Goal: Task Accomplishment & Management: Complete application form

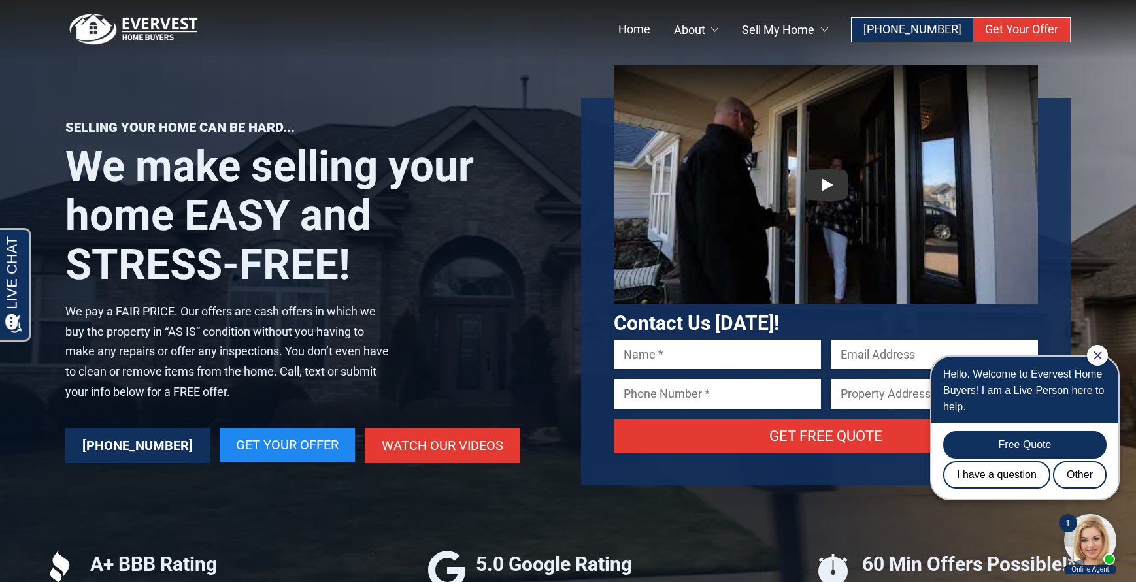
click at [126, 447] on span "[PHONE_NUMBER]" at bounding box center [137, 446] width 110 height 16
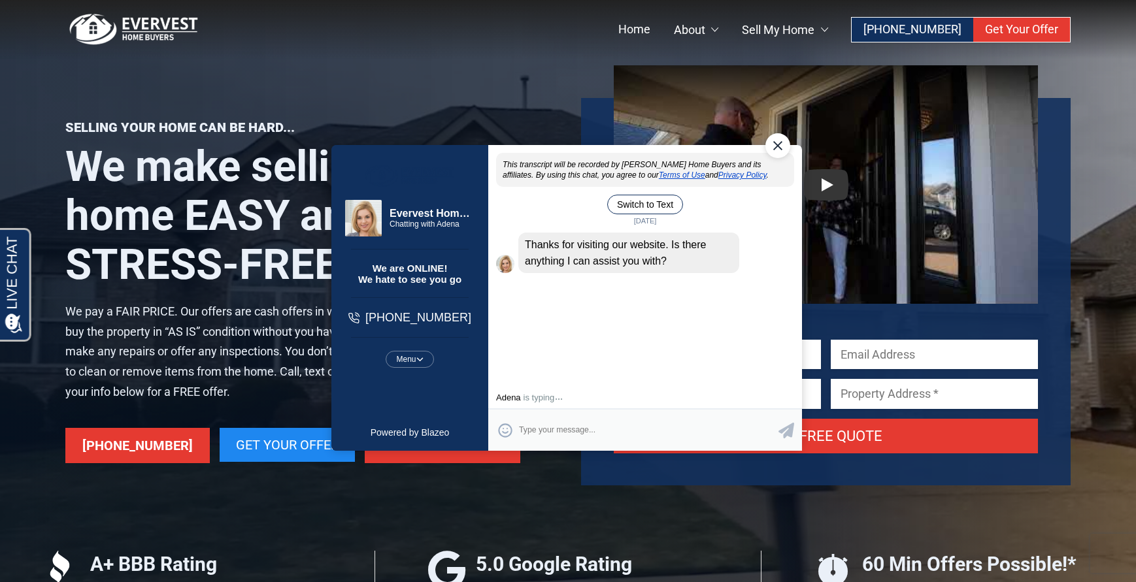
drag, startPoint x: 774, startPoint y: 141, endPoint x: 1088, endPoint y: 244, distance: 331.0
click at [774, 141] on div "Close Chat" at bounding box center [778, 145] width 25 height 25
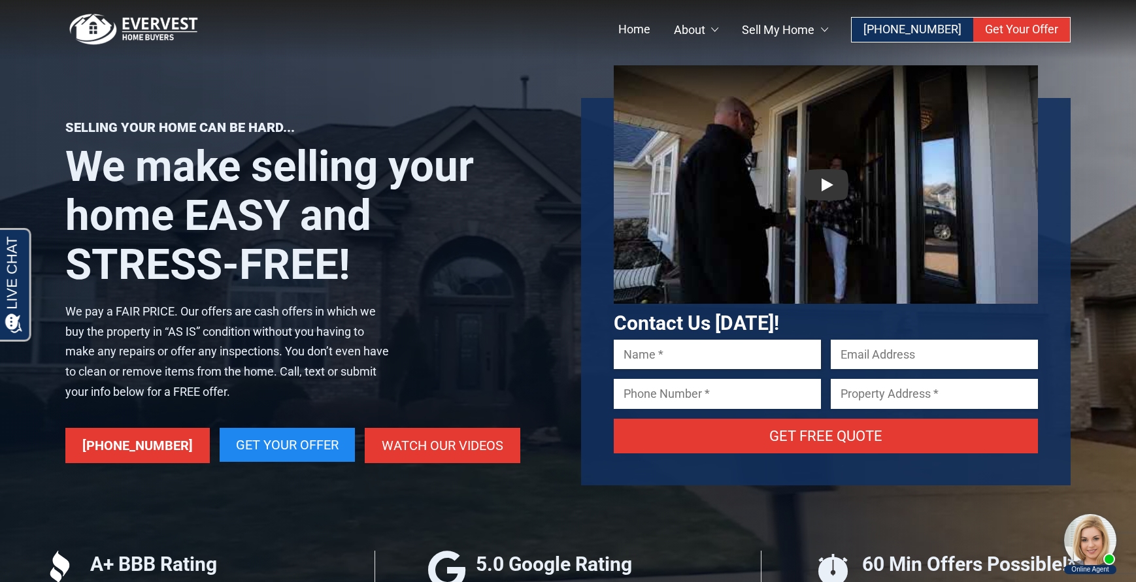
click at [657, 358] on input "Contact form" at bounding box center [717, 354] width 207 height 29
type input "[PERSON_NAME]"
type input "[EMAIL_ADDRESS][DOMAIN_NAME]"
type input "3148147942"
drag, startPoint x: 947, startPoint y: 395, endPoint x: 841, endPoint y: 397, distance: 105.9
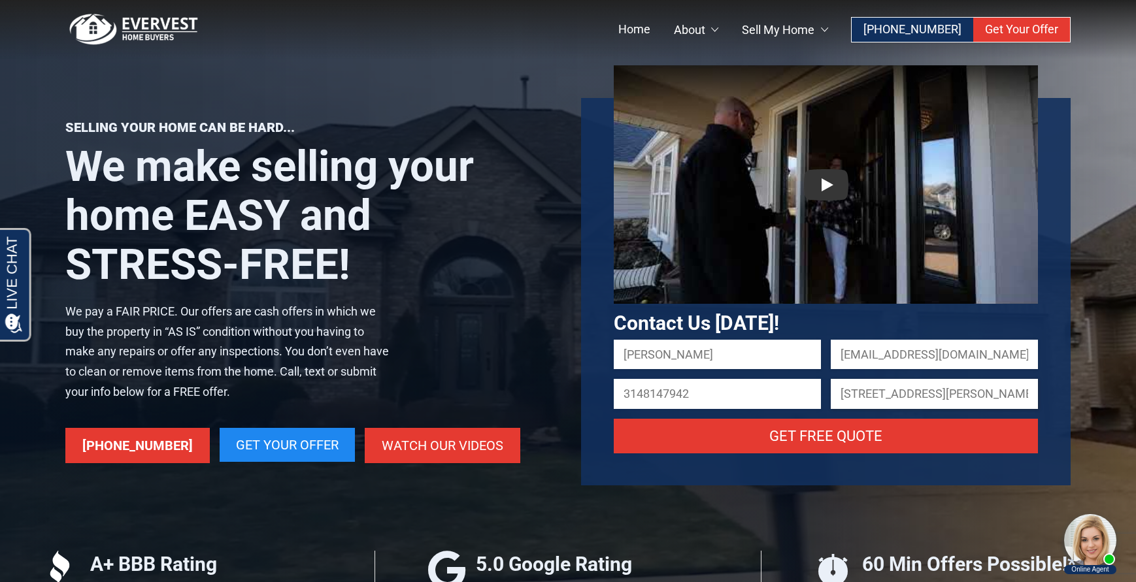
click at [841, 397] on input "[STREET_ADDRESS][PERSON_NAME]" at bounding box center [934, 393] width 207 height 29
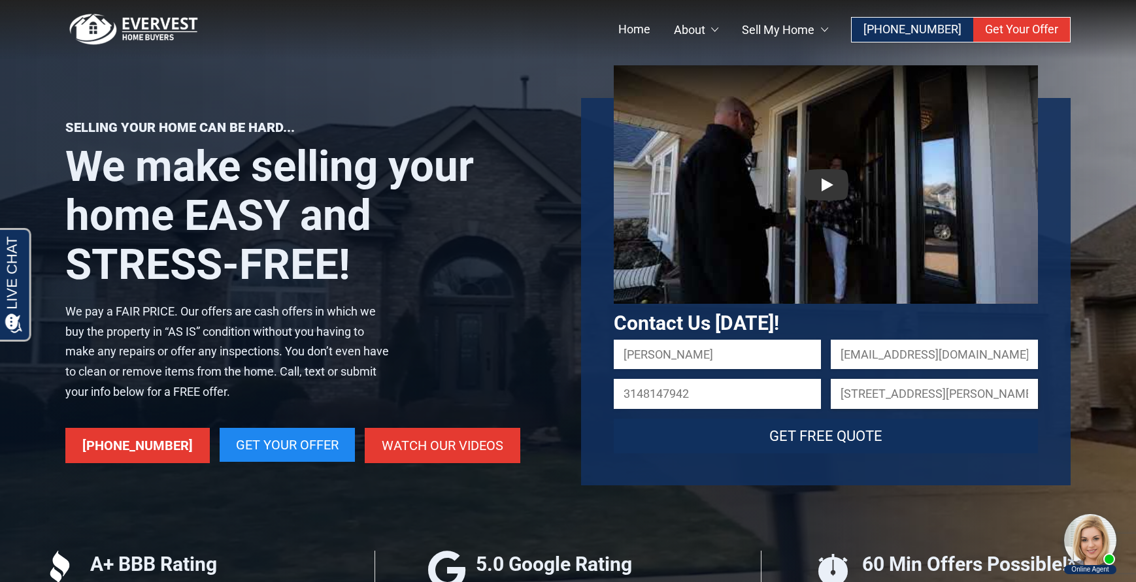
type input "[STREET_ADDRESS][PERSON_NAME][US_STATE]"
click at [829, 433] on input "Get Free Quote" at bounding box center [826, 436] width 424 height 35
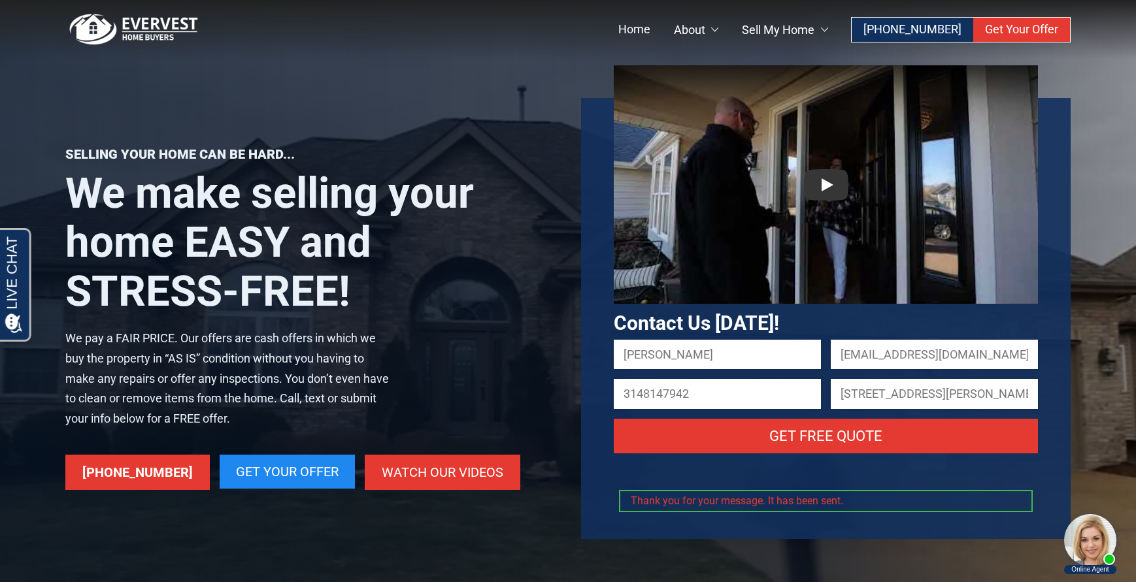
click at [483, 558] on div "Selling your home can be hard... We make selling your home EASY and STRESS-FREE…" at bounding box center [568, 286] width 1136 height 572
